Goal: Find specific page/section: Find specific page/section

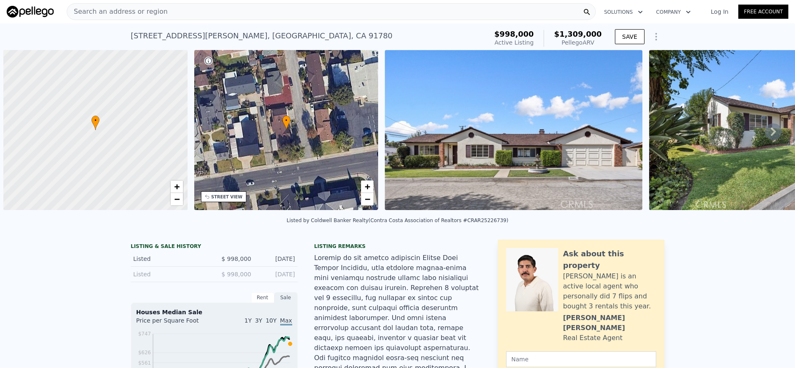
click at [191, 17] on div "Search an address or region" at bounding box center [331, 11] width 529 height 17
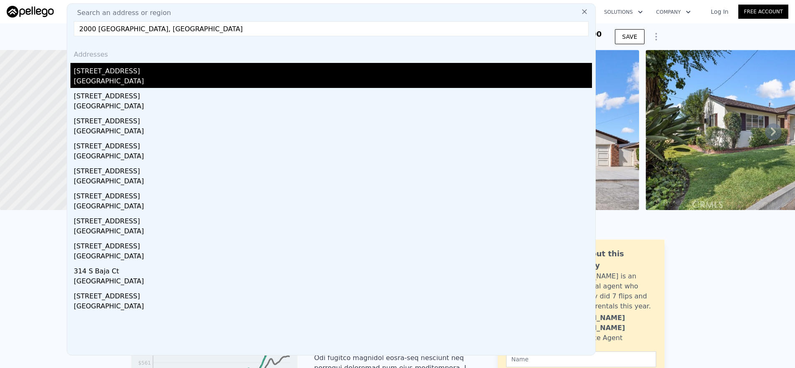
type input "2000 [GEOGRAPHIC_DATA], [GEOGRAPHIC_DATA]"
click at [181, 70] on div "[STREET_ADDRESS]" at bounding box center [333, 69] width 518 height 13
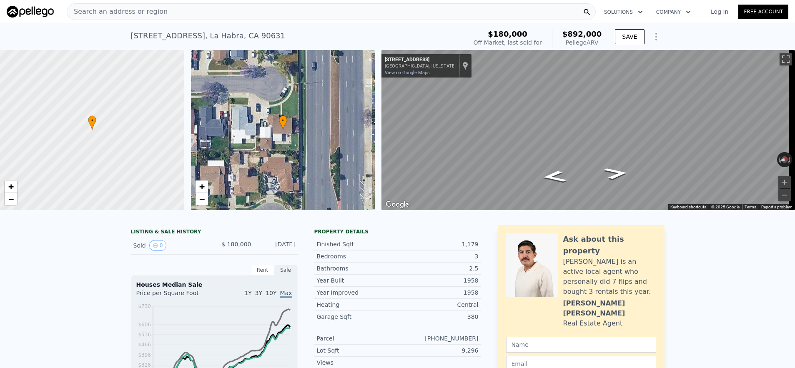
scroll to position [0, 3]
click at [96, 4] on div "Search an address or region" at bounding box center [117, 12] width 100 height 16
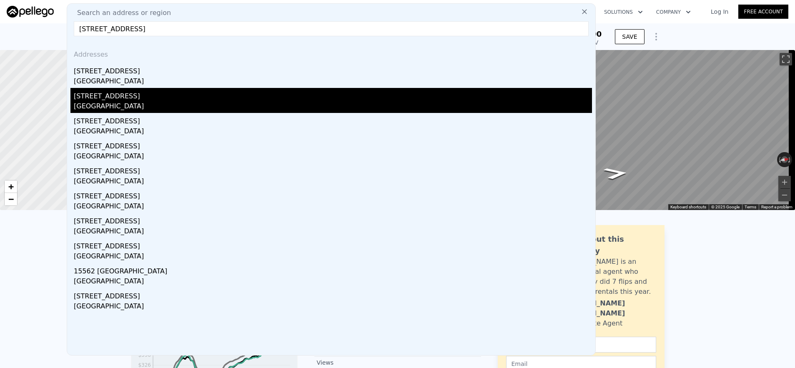
type input "[STREET_ADDRESS]"
click at [148, 98] on div "[STREET_ADDRESS]" at bounding box center [333, 94] width 518 height 13
